Goal: Task Accomplishment & Management: Manage account settings

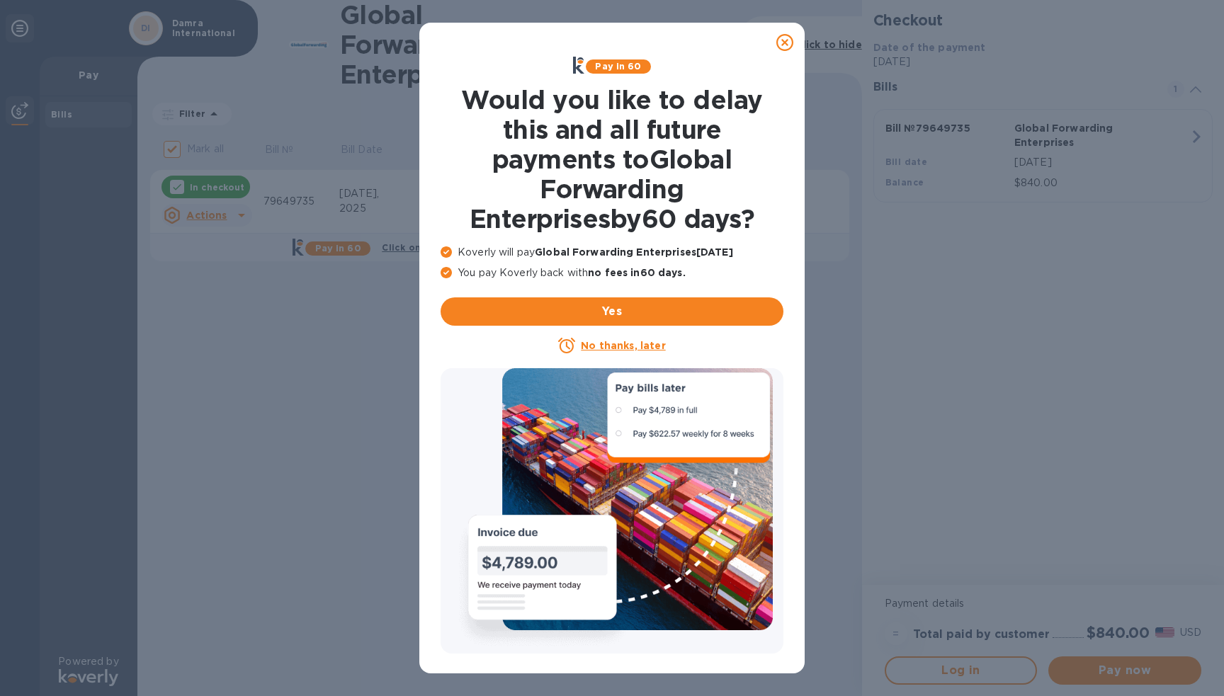
click at [788, 45] on icon at bounding box center [784, 42] width 17 height 17
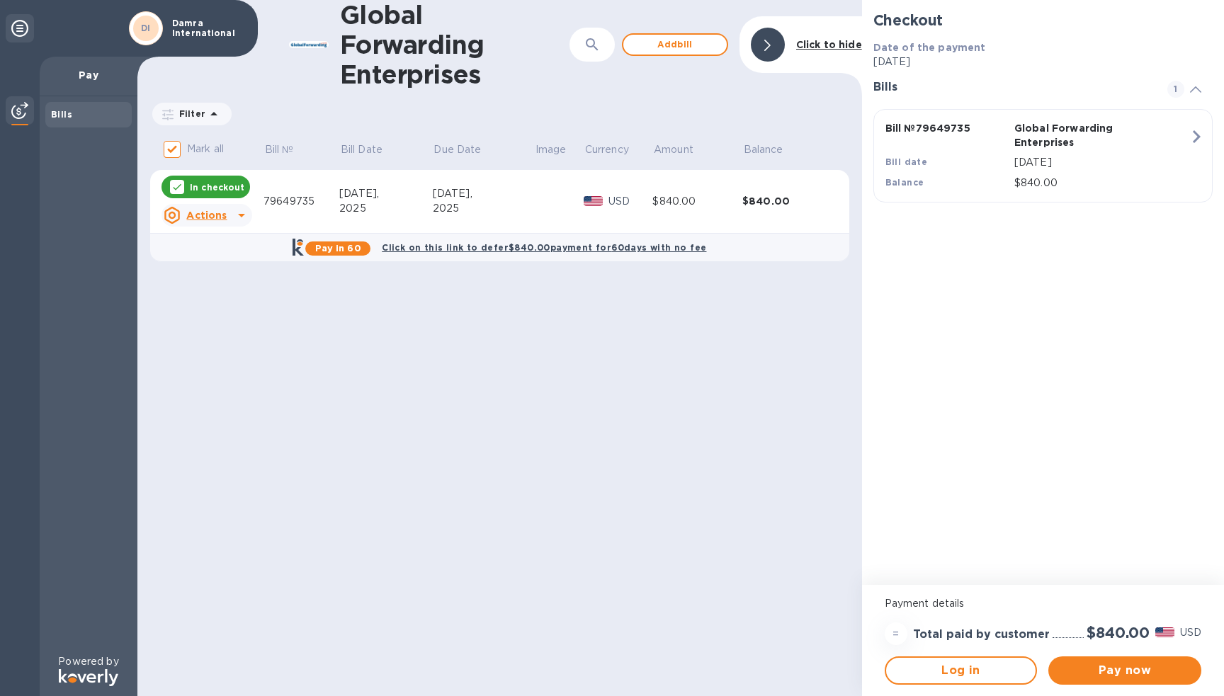
click at [16, 14] on div at bounding box center [20, 28] width 28 height 28
click at [16, 20] on icon at bounding box center [19, 28] width 17 height 17
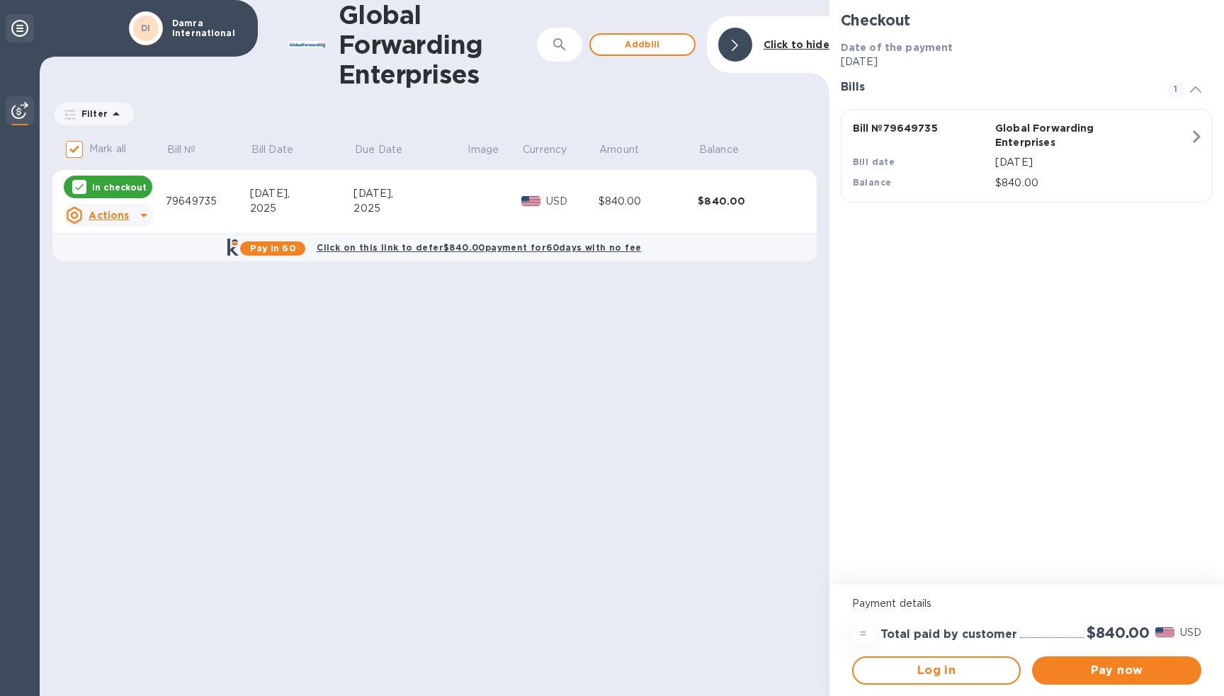
click at [16, 20] on icon at bounding box center [19, 28] width 17 height 17
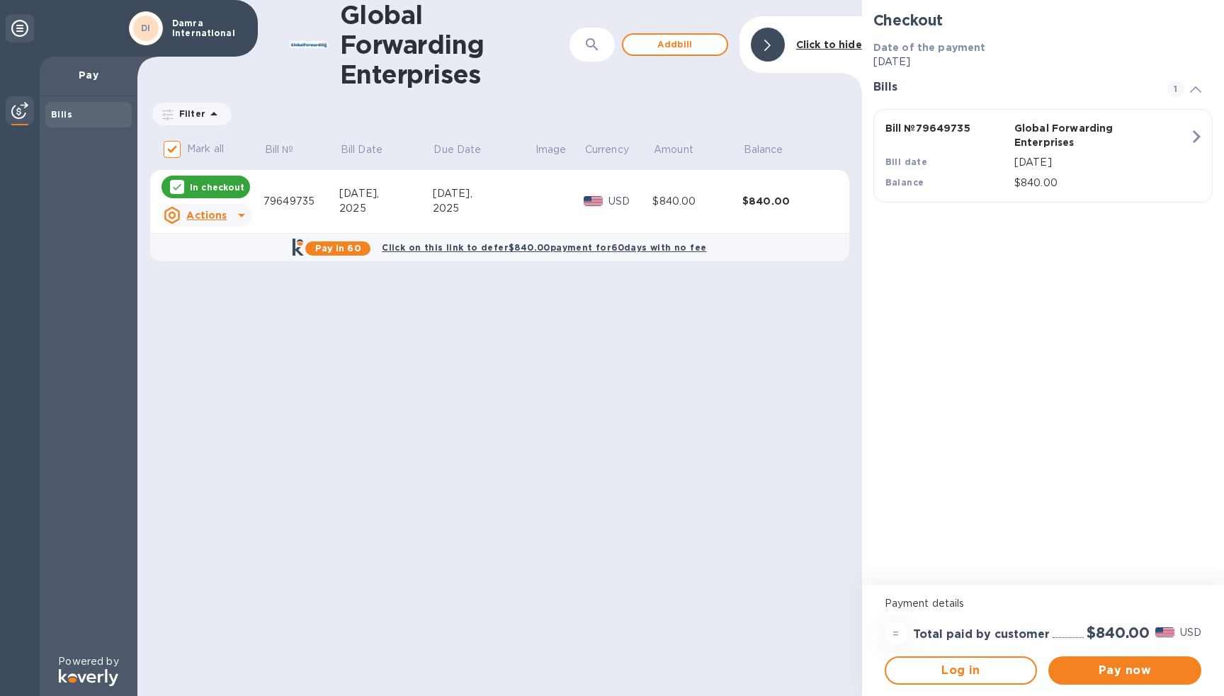
click at [175, 28] on p "Damra International" at bounding box center [207, 28] width 71 height 20
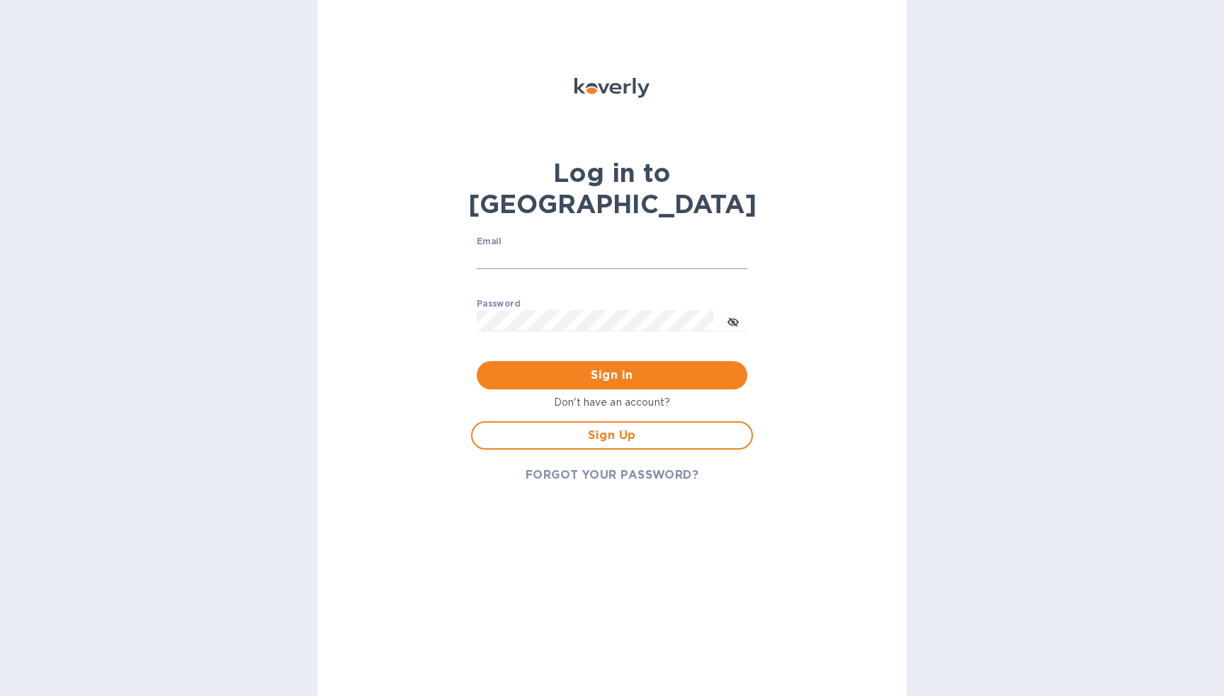
click at [499, 248] on input "Email" at bounding box center [612, 258] width 270 height 21
type input "emrah.oral@damrainternational.com"
